Goal: Task Accomplishment & Management: Use online tool/utility

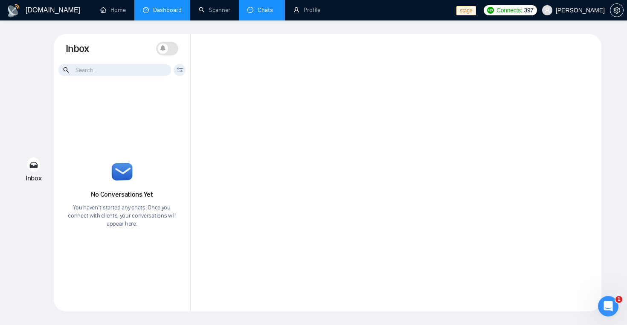
click at [169, 12] on link "Dashboard" at bounding box center [162, 9] width 39 height 7
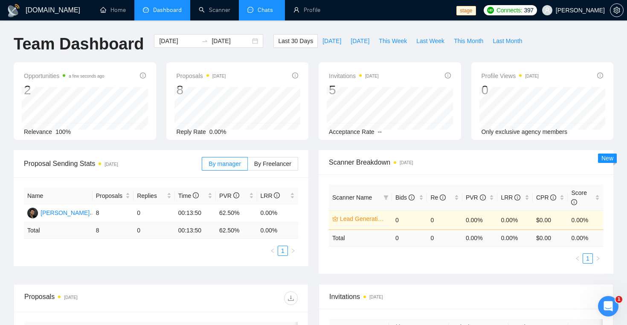
click at [264, 11] on link "Chats" at bounding box center [261, 9] width 29 height 7
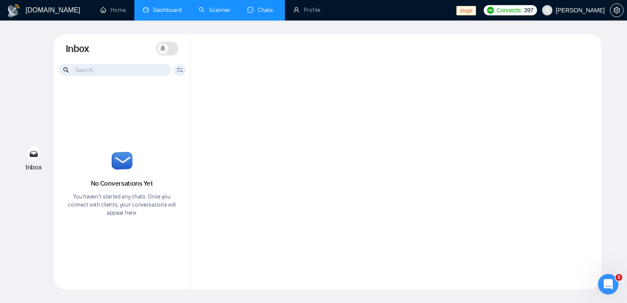
click at [217, 14] on link "Scanner" at bounding box center [215, 9] width 32 height 7
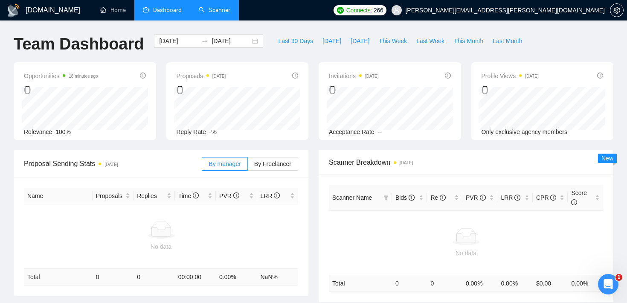
click at [215, 7] on link "Scanner" at bounding box center [215, 9] width 32 height 7
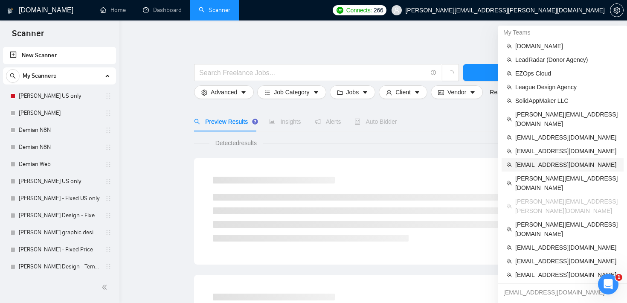
click at [546, 160] on span "[EMAIL_ADDRESS][DOMAIN_NAME]" at bounding box center [566, 164] width 103 height 9
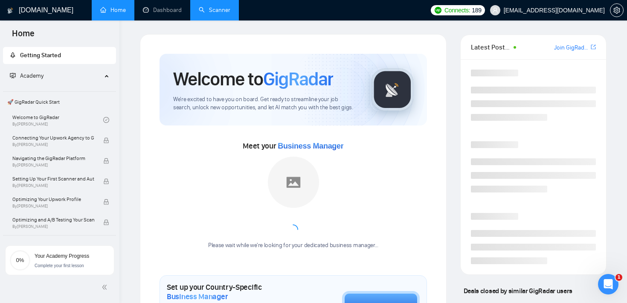
click at [223, 14] on link "Scanner" at bounding box center [215, 9] width 32 height 7
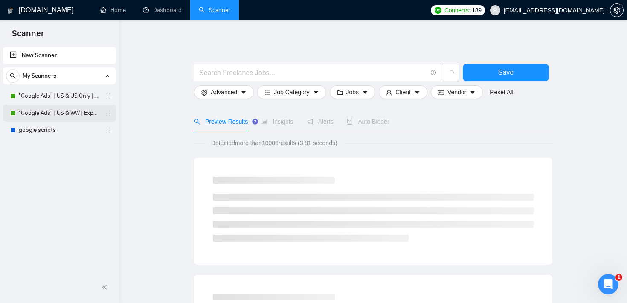
click at [68, 116] on link ""Google Ads" | US & WW | Expert" at bounding box center [59, 113] width 81 height 17
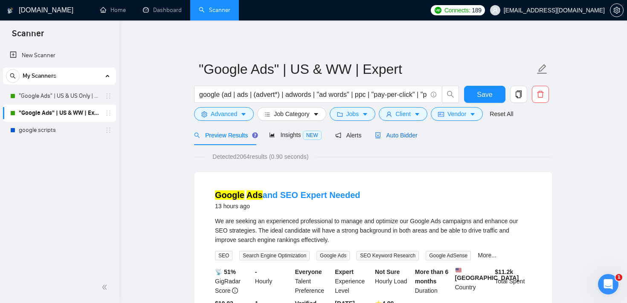
click at [409, 135] on span "Auto Bidder" at bounding box center [396, 135] width 42 height 7
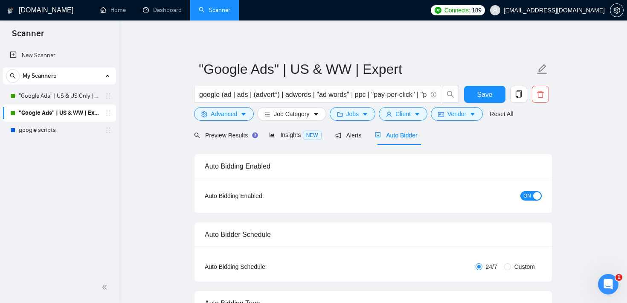
checkbox input "true"
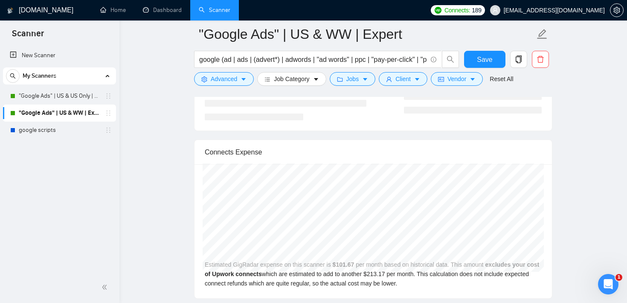
scroll to position [1768, 0]
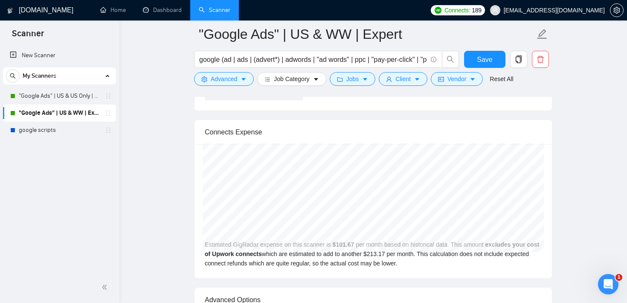
scroll to position [1796, 0]
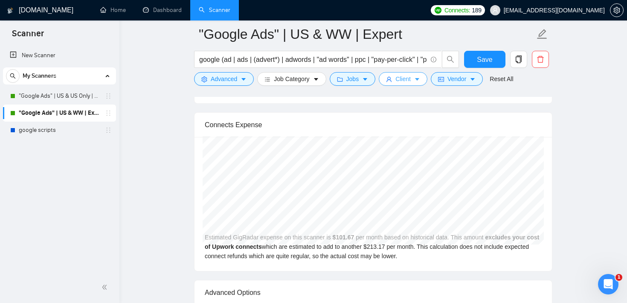
click at [400, 76] on span "Client" at bounding box center [403, 78] width 15 height 9
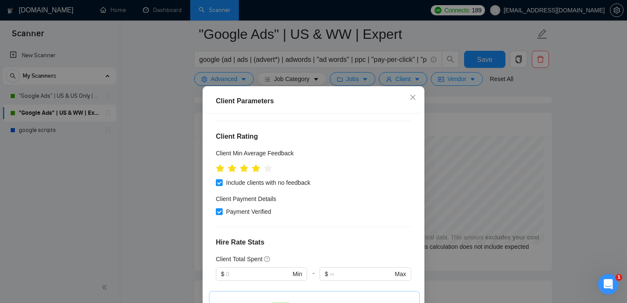
scroll to position [91, 0]
click at [414, 99] on icon "close" at bounding box center [413, 97] width 7 height 7
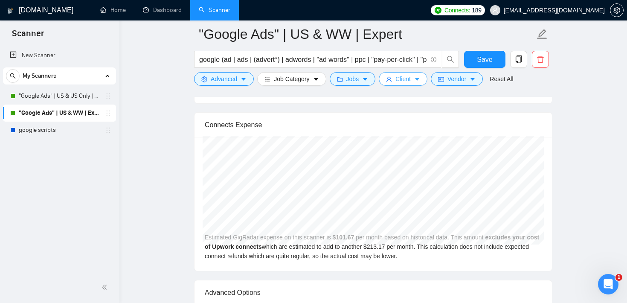
click at [411, 78] on span "Client" at bounding box center [403, 78] width 15 height 9
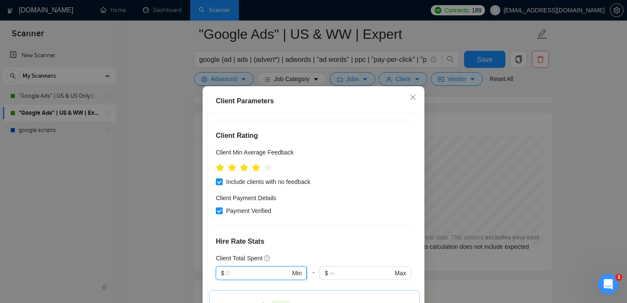
click at [247, 271] on input "text" at bounding box center [258, 272] width 64 height 9
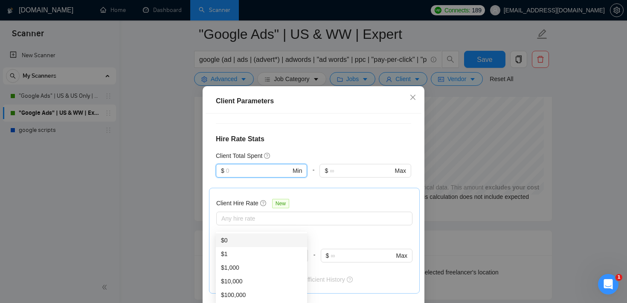
scroll to position [1846, 0]
click at [298, 183] on div "$ Min" at bounding box center [261, 176] width 91 height 24
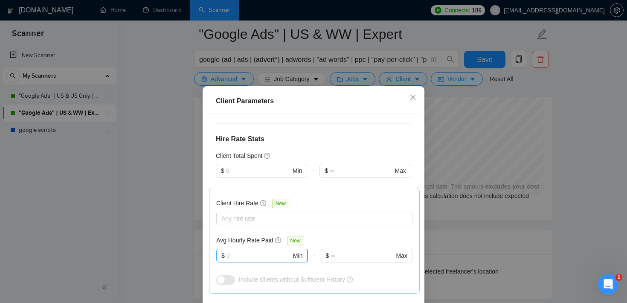
click at [252, 250] on span "$ Min" at bounding box center [261, 256] width 91 height 14
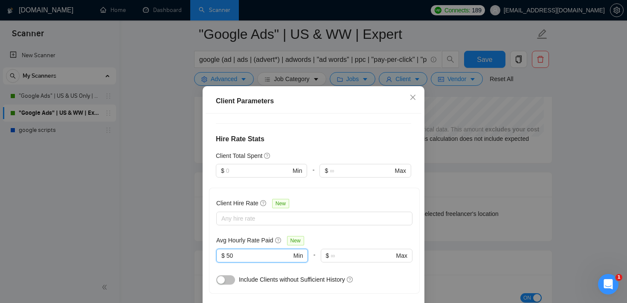
type input "50"
click at [317, 240] on div "Avg Hourly Rate Paid New" at bounding box center [314, 241] width 196 height 10
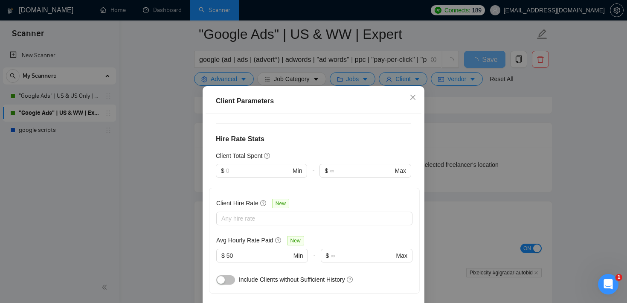
click at [227, 280] on button "button" at bounding box center [225, 279] width 19 height 9
click at [222, 280] on button "button" at bounding box center [225, 279] width 19 height 9
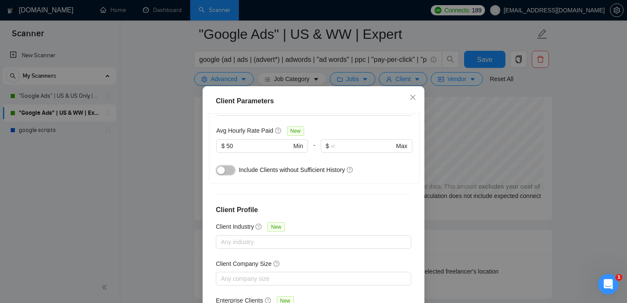
scroll to position [320, 0]
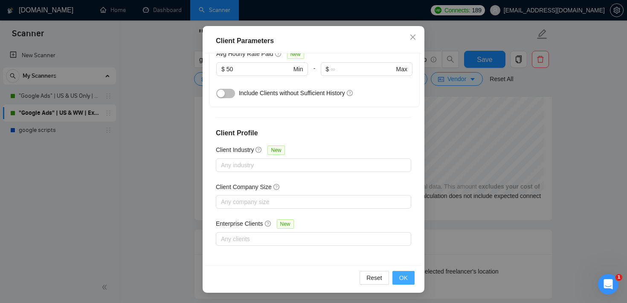
click at [410, 283] on button "OK" at bounding box center [404, 278] width 22 height 14
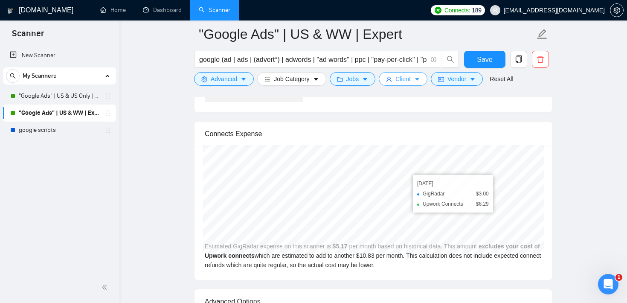
scroll to position [1782, 0]
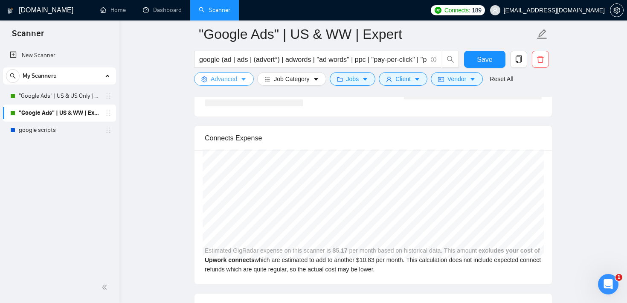
click at [236, 78] on span "Advanced" at bounding box center [224, 78] width 26 height 9
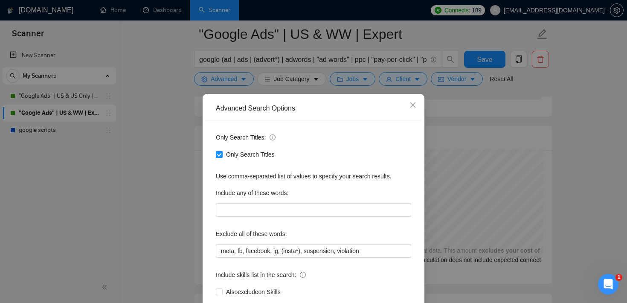
click at [221, 156] on input "Only Search Titles" at bounding box center [219, 154] width 6 height 6
checkbox input "false"
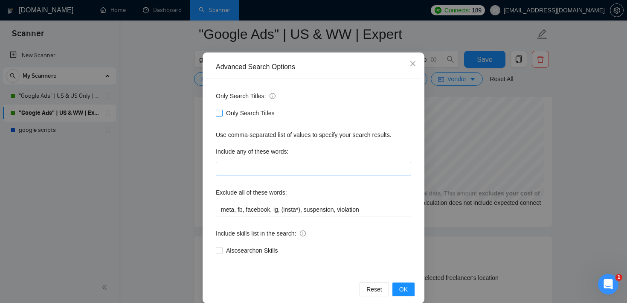
scroll to position [52, 0]
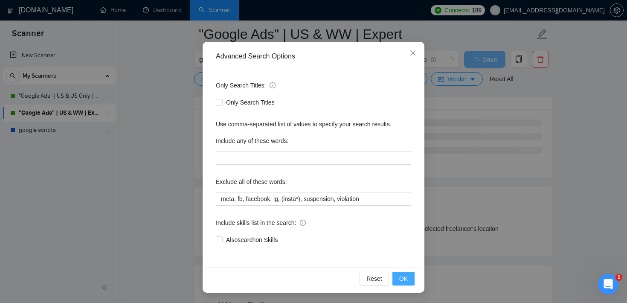
click at [407, 279] on span "OK" at bounding box center [403, 278] width 9 height 9
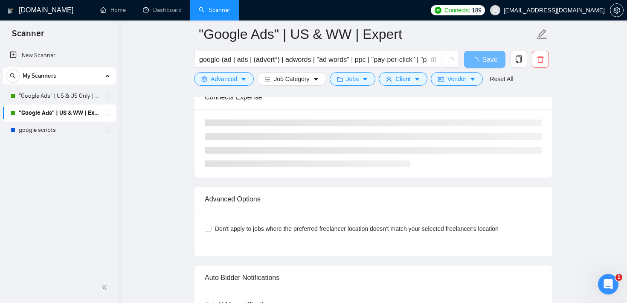
scroll to position [9, 0]
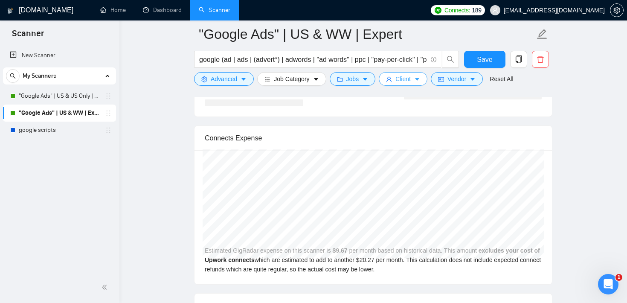
click at [402, 81] on span "Client" at bounding box center [403, 78] width 15 height 9
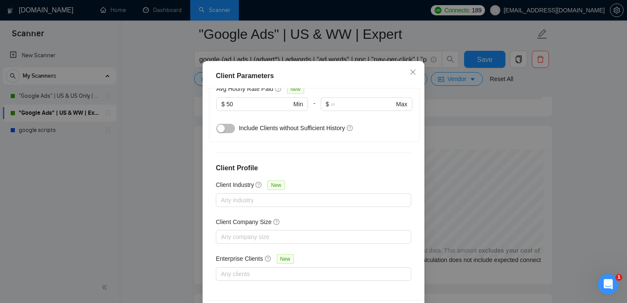
scroll to position [0, 0]
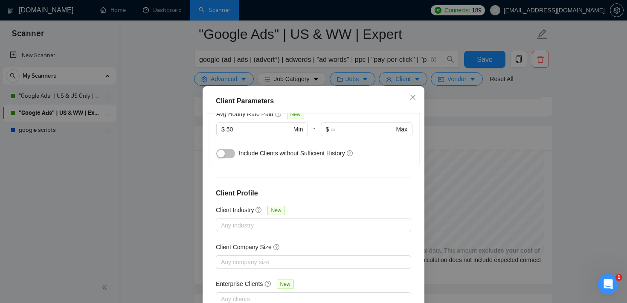
click at [233, 154] on button "button" at bounding box center [225, 153] width 19 height 9
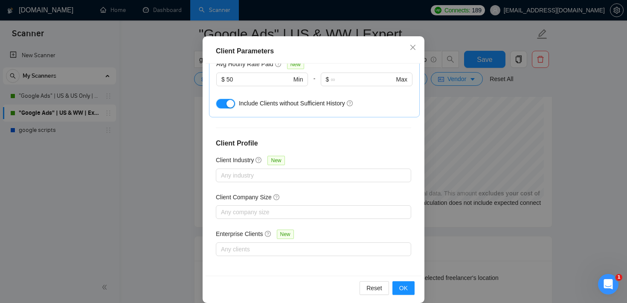
scroll to position [60, 0]
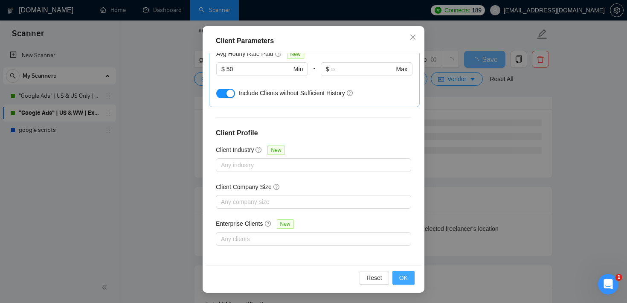
click at [401, 276] on span "OK" at bounding box center [403, 277] width 9 height 9
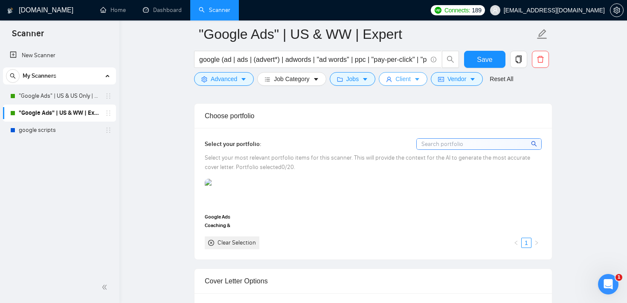
scroll to position [755, 0]
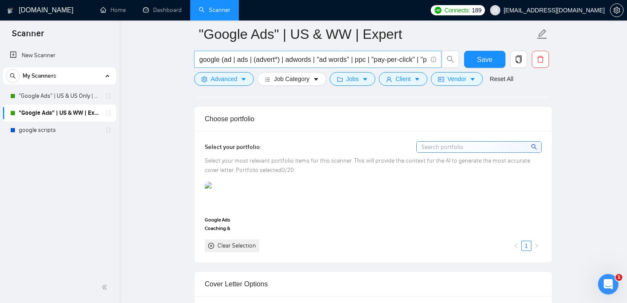
click at [198, 59] on span "google (ad | ads | (advert*) | adwords | "ad words" | ppc | "pay-per-click" | "…" at bounding box center [317, 59] width 247 height 17
click at [202, 59] on input "google (ad | ads | (advert*) | adwords | "ad words" | ppc | "pay-per-click" | "…" at bounding box center [313, 59] width 228 height 11
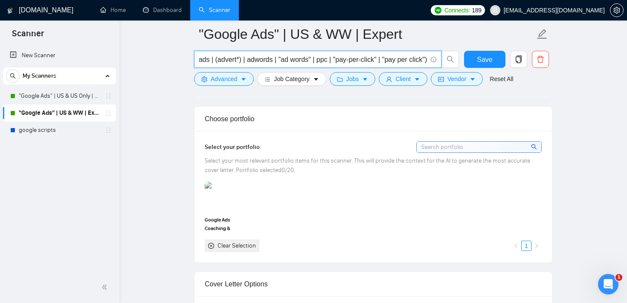
drag, startPoint x: 238, startPoint y: 58, endPoint x: 233, endPoint y: 58, distance: 5.1
click at [233, 58] on input "google (ad | ads | (advert*) | adwords | "ad words" | ppc | "pay-per-click" | "…" at bounding box center [313, 59] width 228 height 11
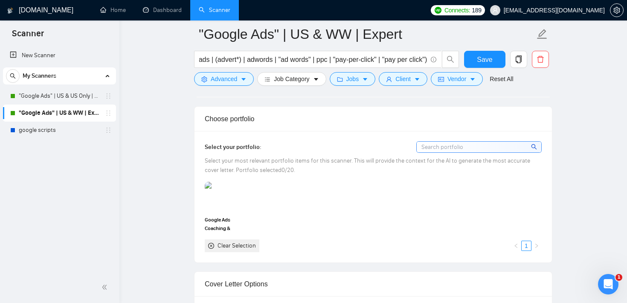
click at [323, 96] on div at bounding box center [373, 93] width 358 height 7
drag, startPoint x: 265, startPoint y: 122, endPoint x: 201, endPoint y: 122, distance: 63.2
click at [201, 122] on div "Choose portfolio" at bounding box center [374, 119] width 358 height 25
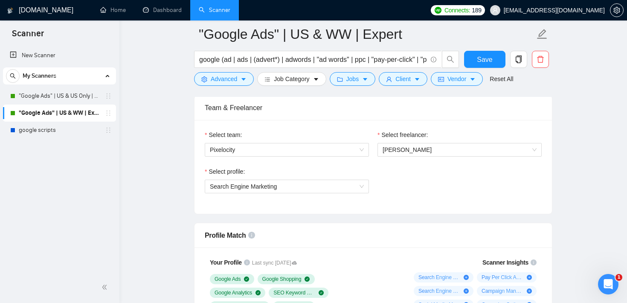
scroll to position [440, 0]
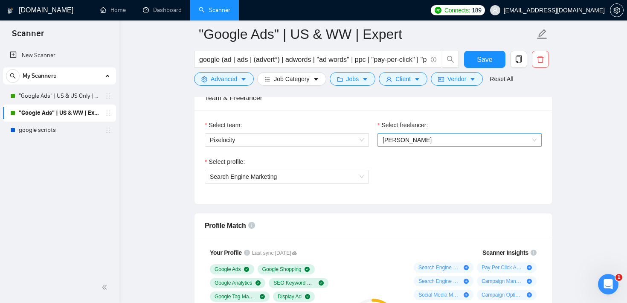
click at [418, 140] on span "[PERSON_NAME]" at bounding box center [460, 140] width 154 height 13
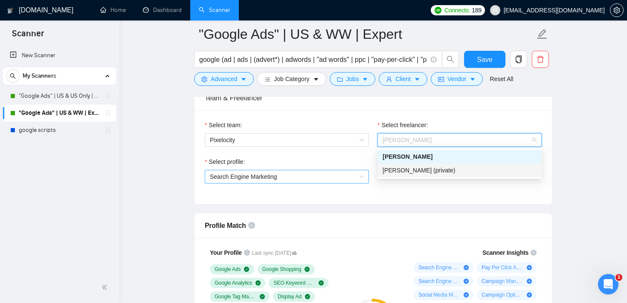
click at [305, 179] on span "Search Engine Marketing" at bounding box center [287, 176] width 154 height 13
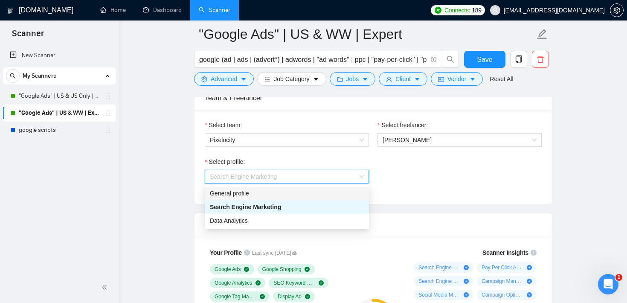
click at [398, 164] on div "Select profile: Search Engine Marketing" at bounding box center [374, 175] width 346 height 37
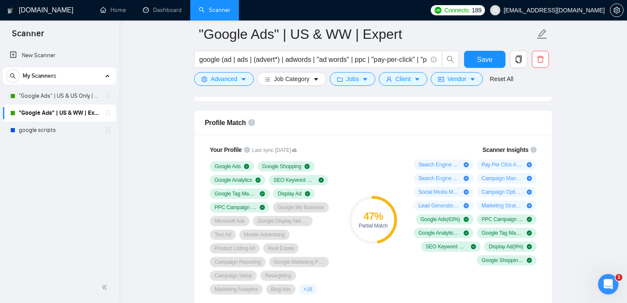
scroll to position [549, 0]
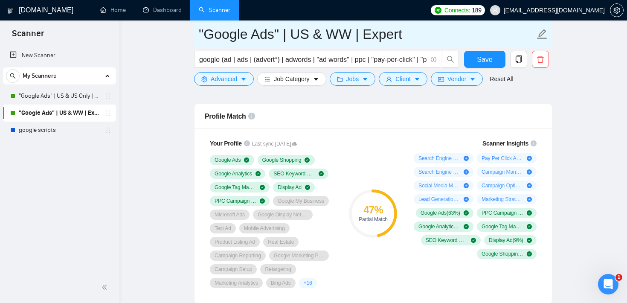
click at [200, 30] on input ""Google Ads" | US & WW | Expert" at bounding box center [367, 33] width 336 height 21
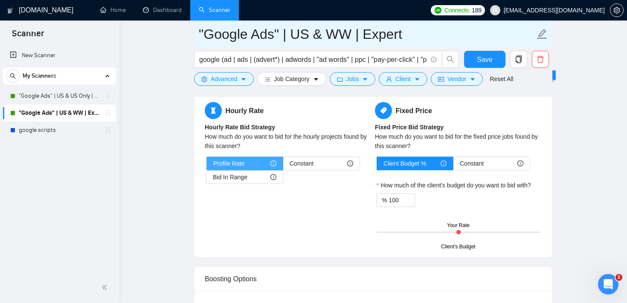
scroll to position [1349, 0]
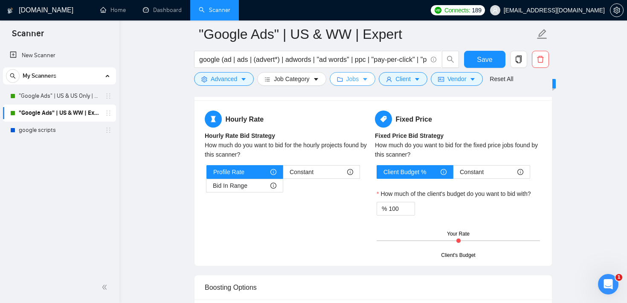
click at [368, 84] on button "Jobs" at bounding box center [353, 79] width 46 height 14
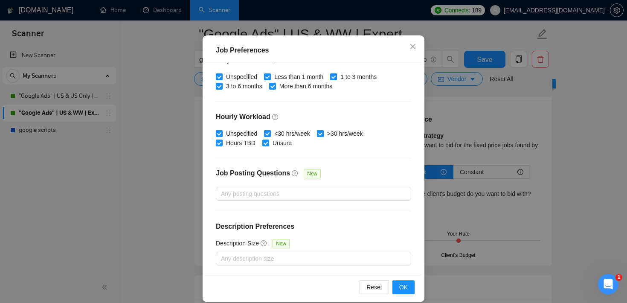
scroll to position [60, 0]
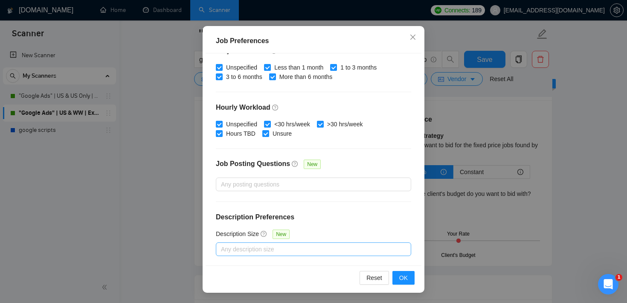
click at [258, 247] on div at bounding box center [309, 249] width 183 height 10
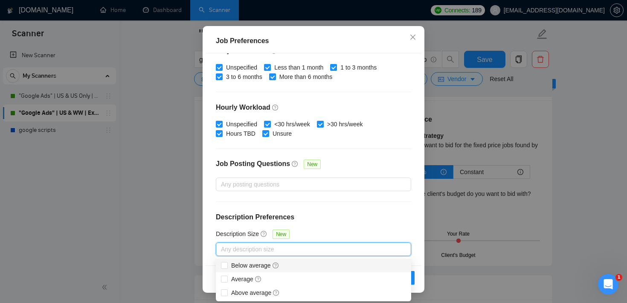
click at [502, 99] on div "Job Preferences Budget Project Type All Fixed Price Hourly Rate Fixed Price Bud…" at bounding box center [313, 151] width 627 height 303
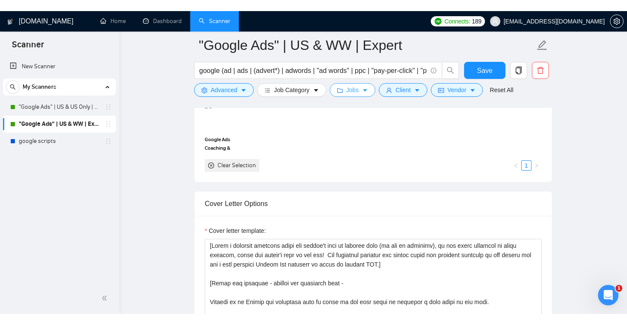
scroll to position [845, 0]
